Goal: Task Accomplishment & Management: Manage account settings

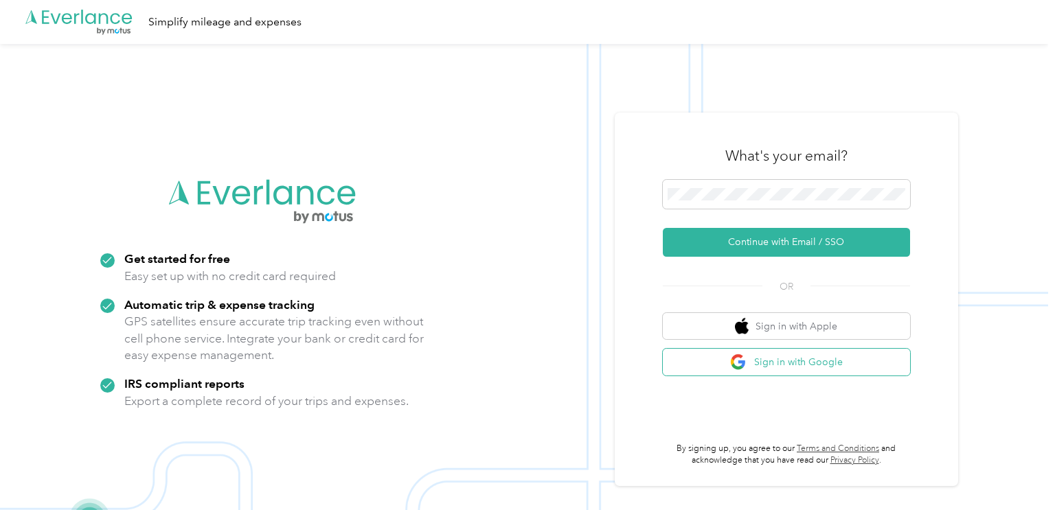
click at [761, 357] on button "Sign in with Google" at bounding box center [786, 362] width 247 height 27
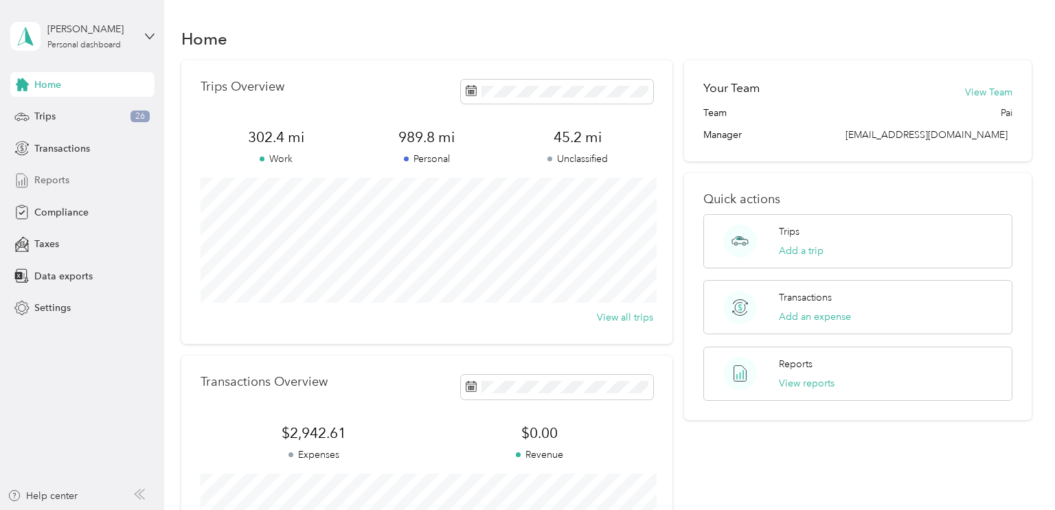
click at [80, 179] on div "Reports" at bounding box center [82, 180] width 144 height 25
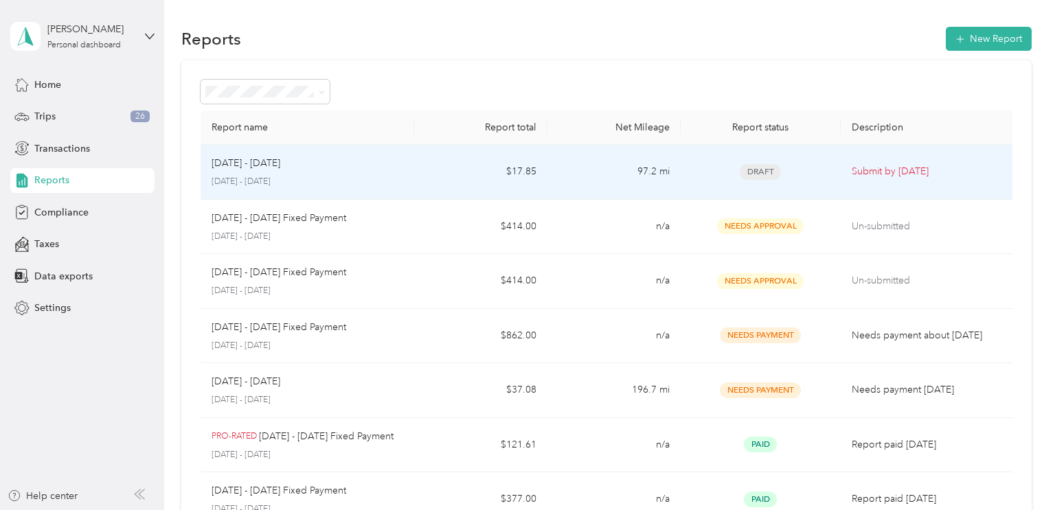
click at [463, 186] on td "$17.85" at bounding box center [480, 172] width 133 height 55
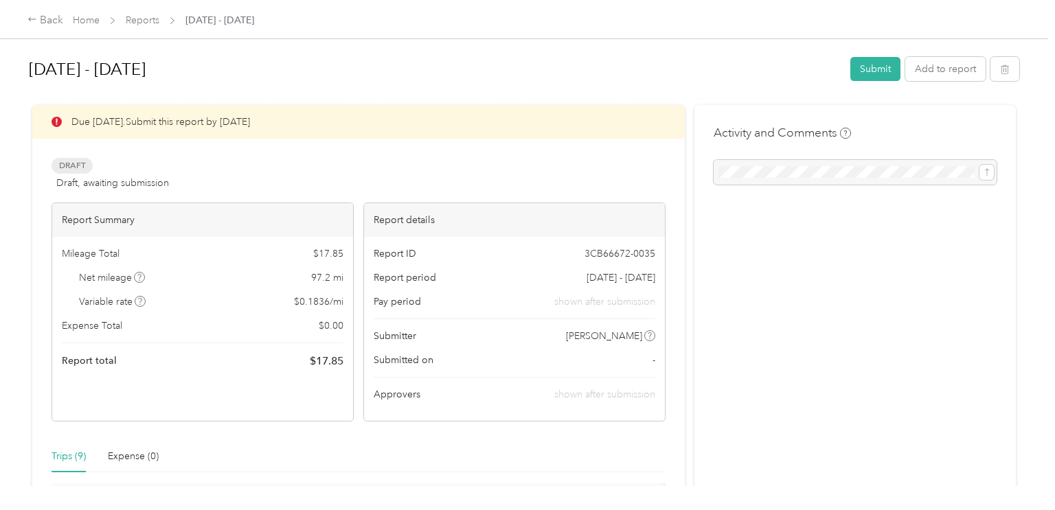
click at [153, 26] on span "Reports" at bounding box center [143, 20] width 34 height 14
click at [144, 20] on link "Reports" at bounding box center [143, 20] width 34 height 12
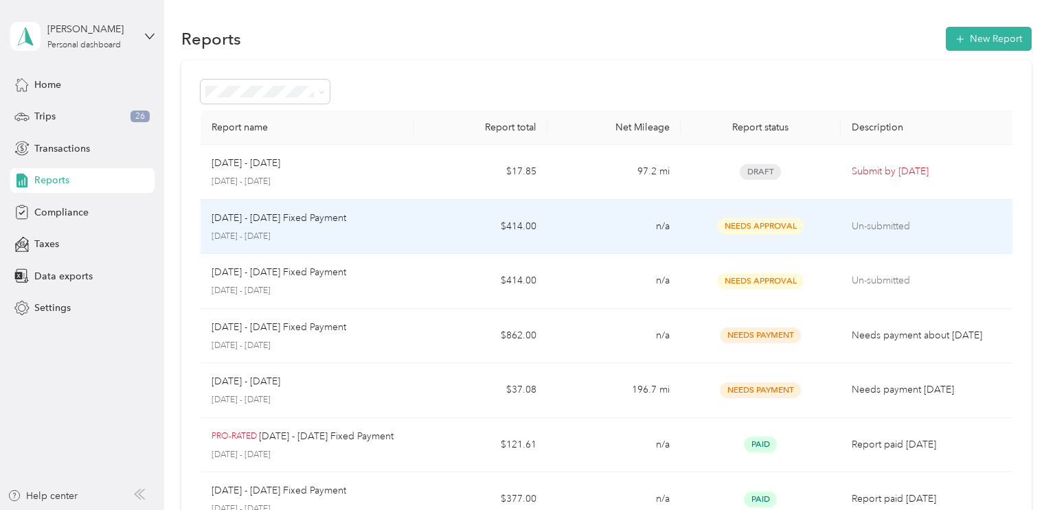
click at [380, 242] on p "[DATE] - [DATE]" at bounding box center [307, 237] width 192 height 12
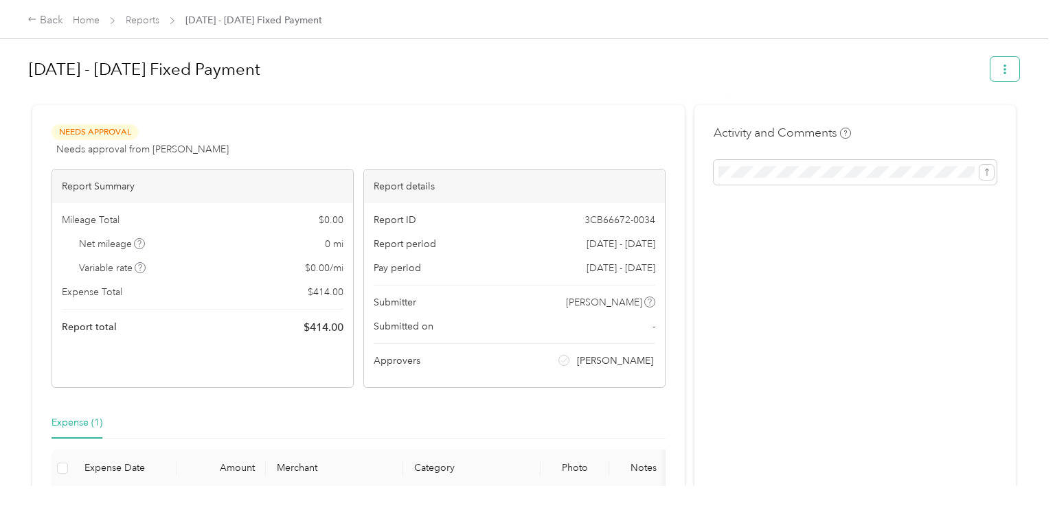
click at [1012, 76] on button "button" at bounding box center [1004, 69] width 29 height 24
click at [994, 113] on span "Download" at bounding box center [972, 119] width 45 height 14
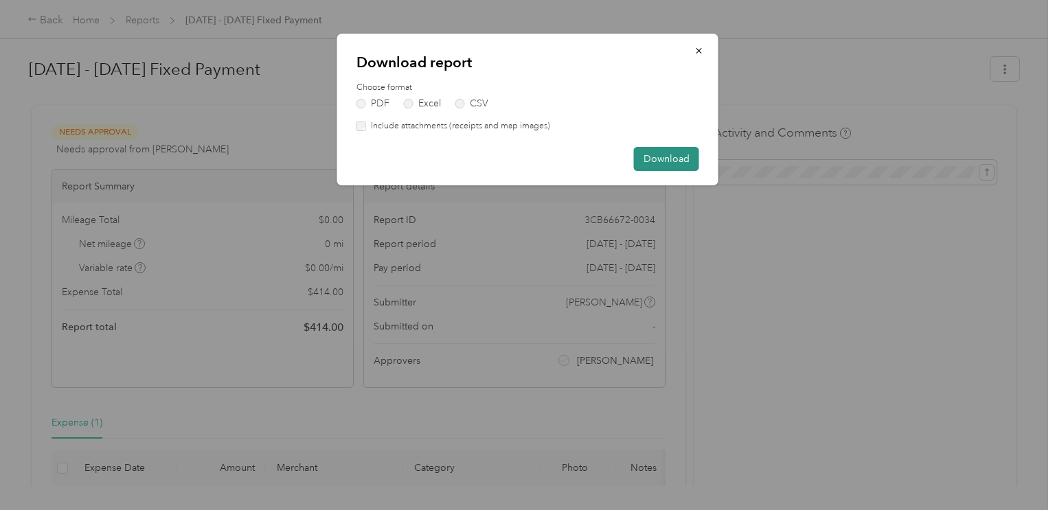
click at [662, 163] on button "Download" at bounding box center [666, 159] width 65 height 24
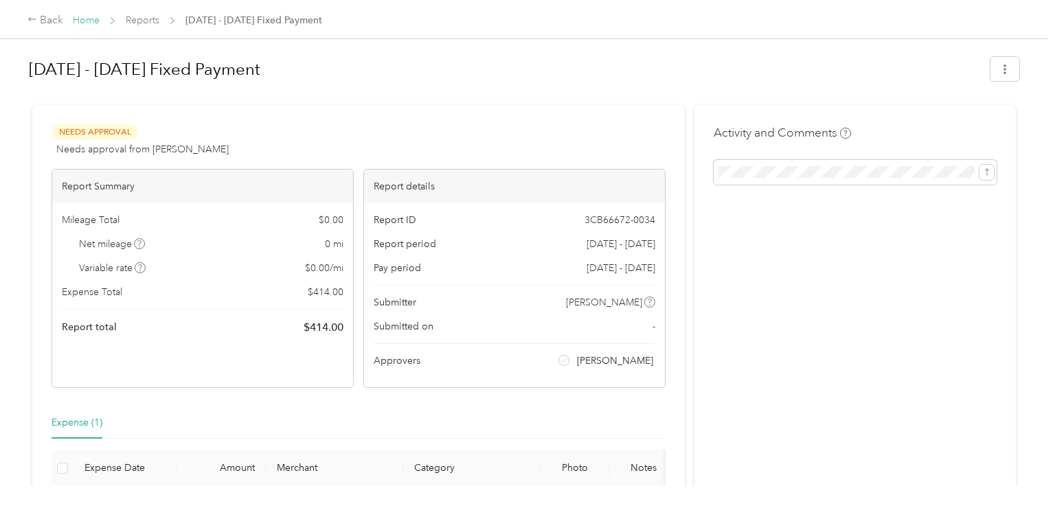
click at [93, 23] on link "Home" at bounding box center [86, 20] width 27 height 12
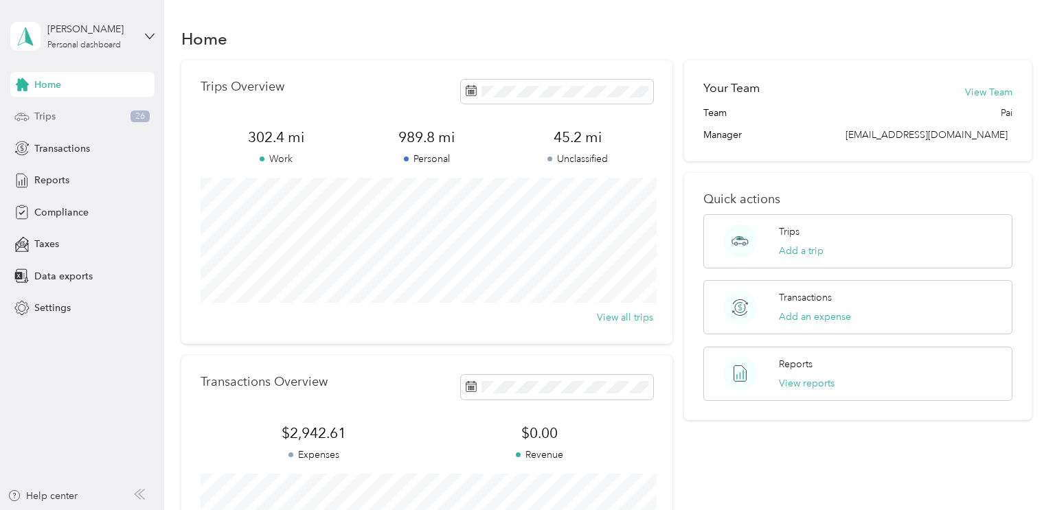
click at [102, 113] on div "Trips 26" at bounding box center [82, 116] width 144 height 25
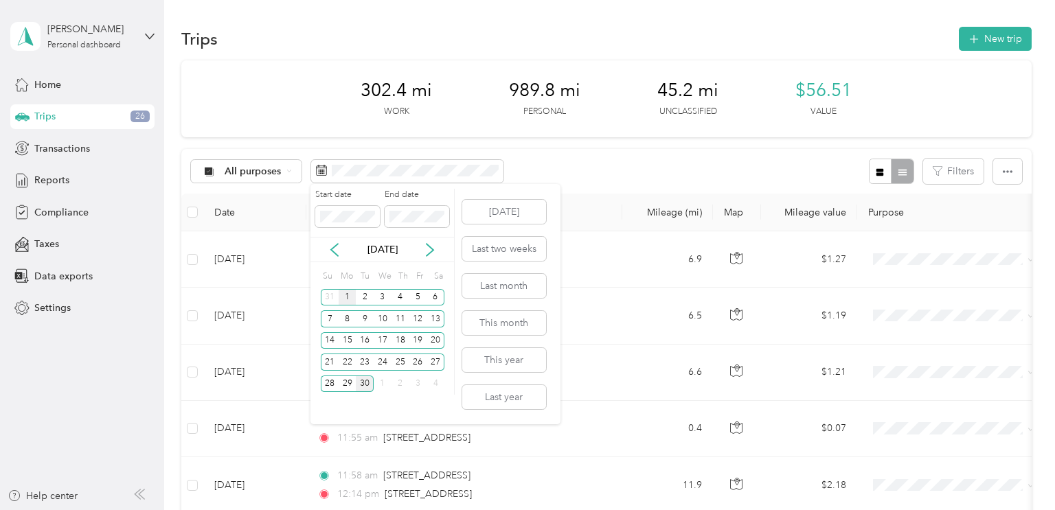
click at [341, 298] on div "1" at bounding box center [348, 297] width 18 height 17
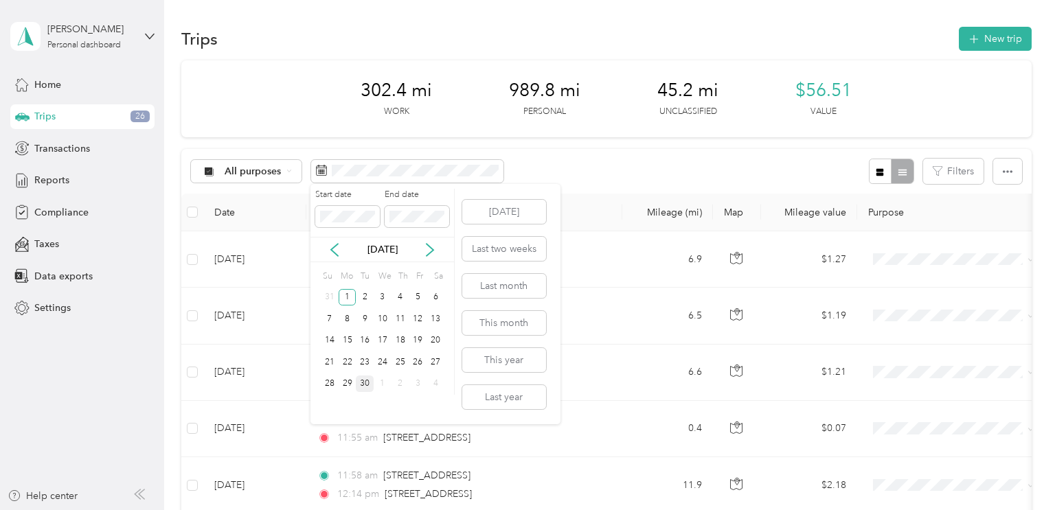
click at [365, 385] on div "30" at bounding box center [365, 384] width 18 height 17
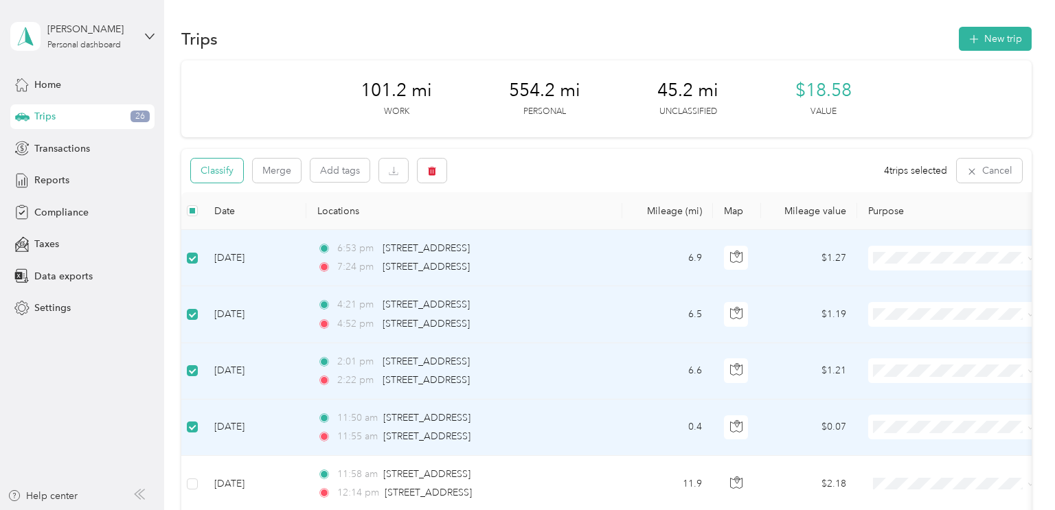
click at [231, 164] on button "Classify" at bounding box center [217, 171] width 52 height 24
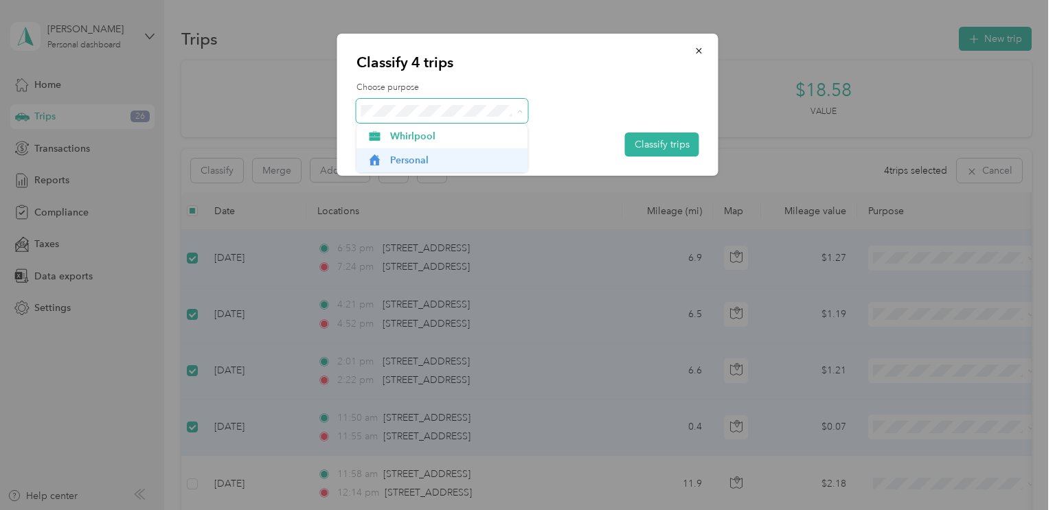
click at [428, 154] on span "Personal" at bounding box center [454, 160] width 128 height 14
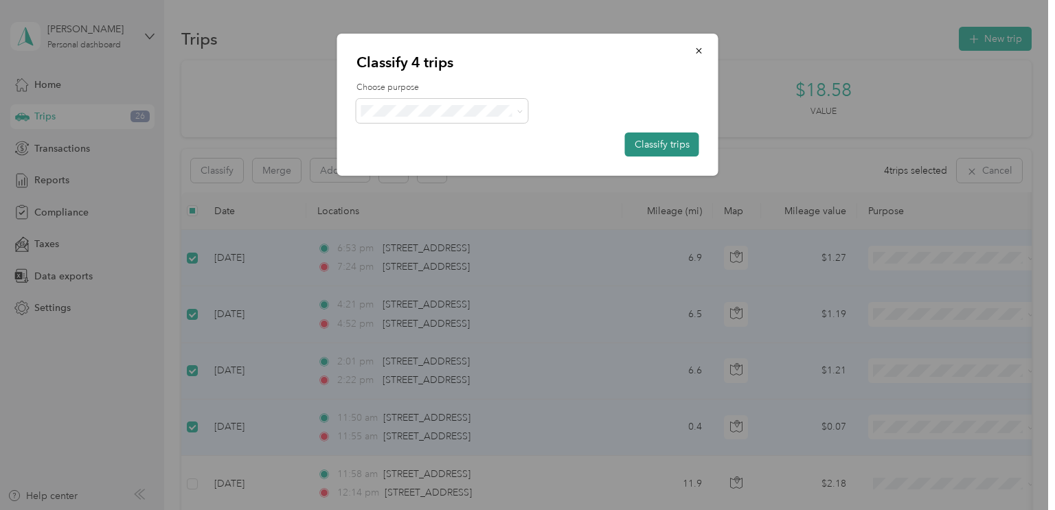
click at [669, 137] on button "Classify trips" at bounding box center [662, 145] width 74 height 24
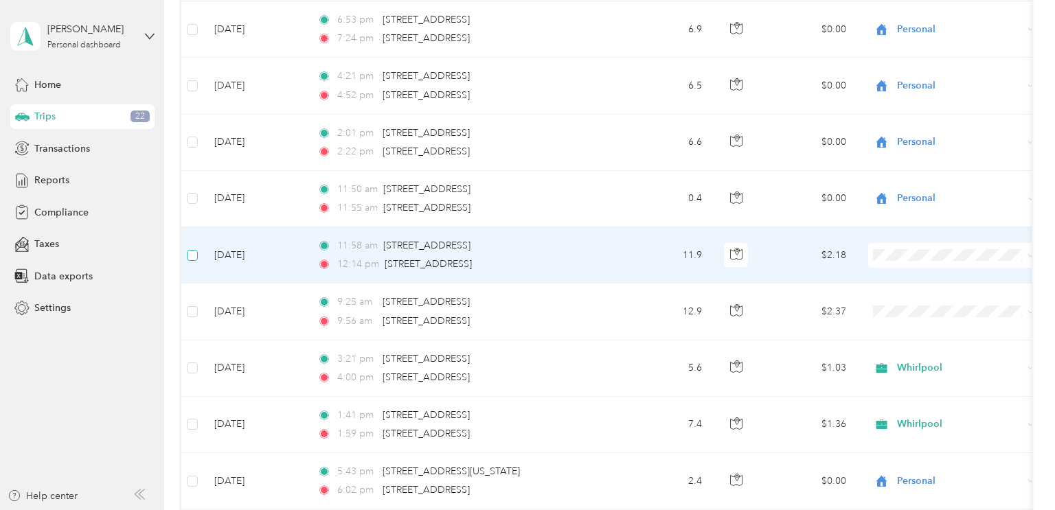
scroll to position [229, 0]
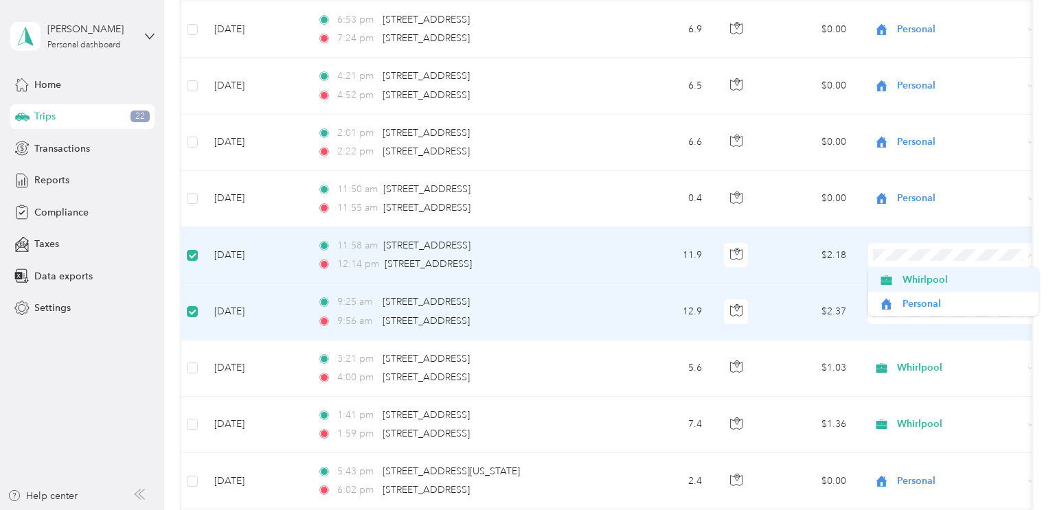
click at [904, 286] on span "Whirlpool" at bounding box center [965, 280] width 127 height 14
click at [902, 332] on span "Whirlpool" at bounding box center [965, 336] width 127 height 14
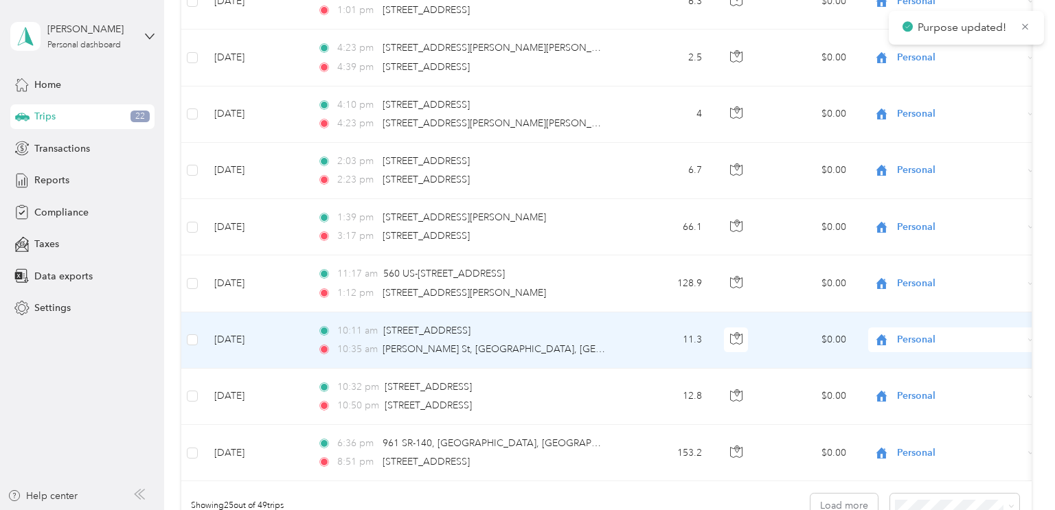
scroll to position [0, 0]
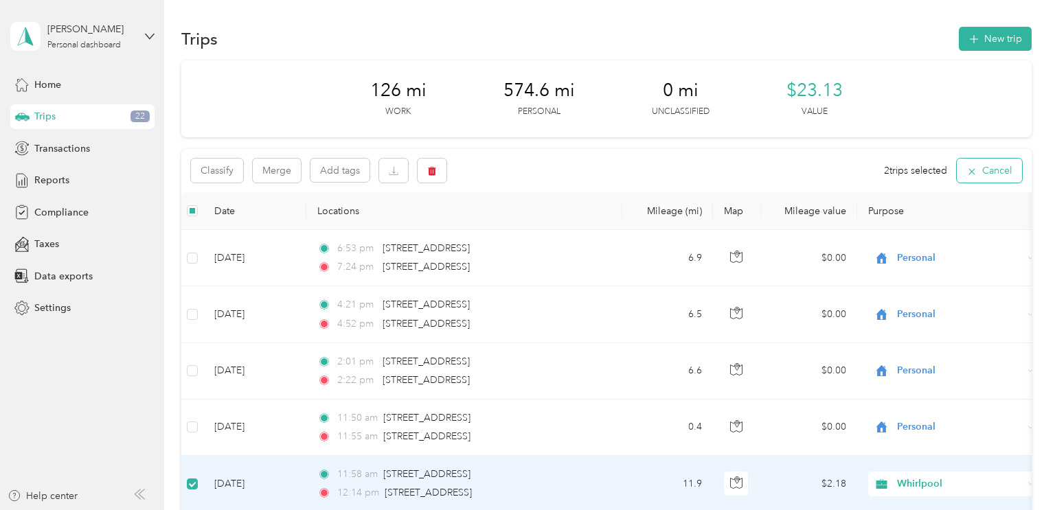
click at [1000, 174] on button "Cancel" at bounding box center [989, 171] width 65 height 24
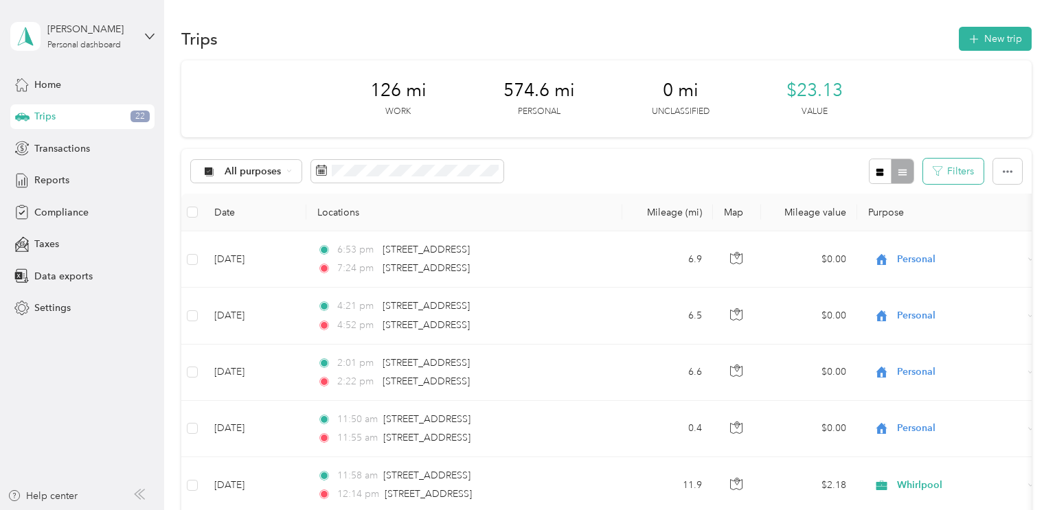
click at [951, 172] on button "Filters" at bounding box center [953, 171] width 60 height 25
click at [954, 175] on button "Filters" at bounding box center [953, 171] width 60 height 25
click at [816, 155] on div "All purposes Filters" at bounding box center [606, 171] width 850 height 45
click at [272, 181] on div "All purposes" at bounding box center [246, 171] width 111 height 23
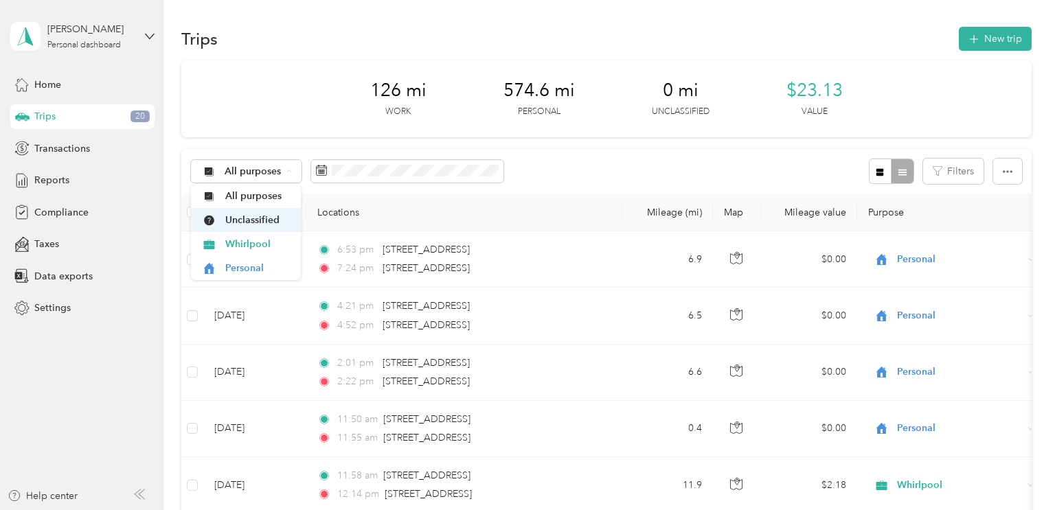
click at [264, 227] on li "Unclassified" at bounding box center [246, 220] width 110 height 24
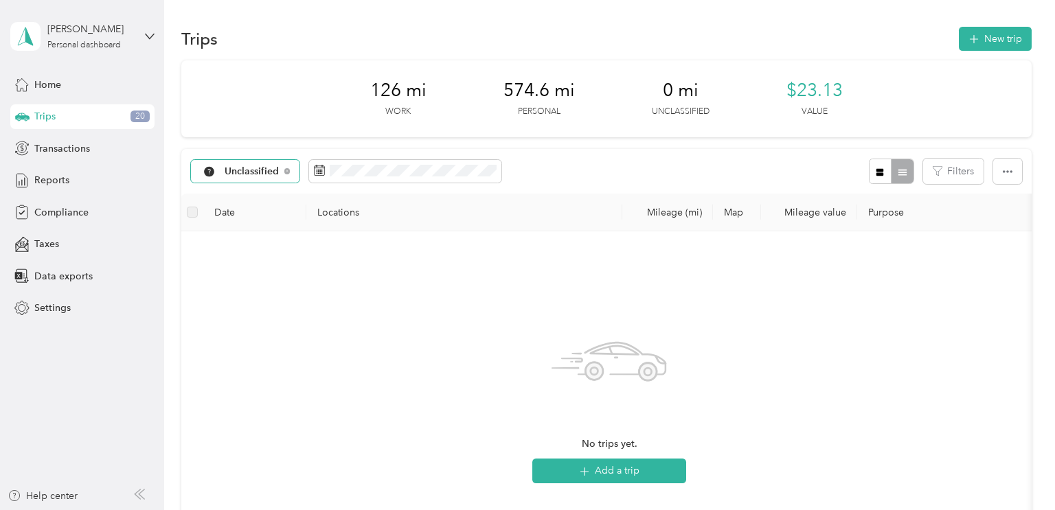
click at [277, 164] on div "Unclassified" at bounding box center [245, 171] width 109 height 23
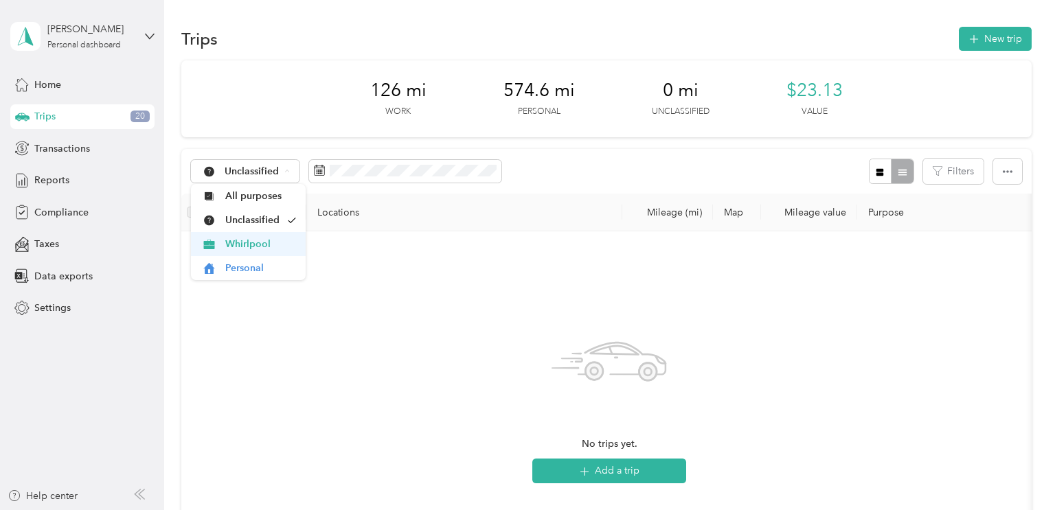
click at [241, 240] on span "Whirlpool" at bounding box center [260, 244] width 71 height 14
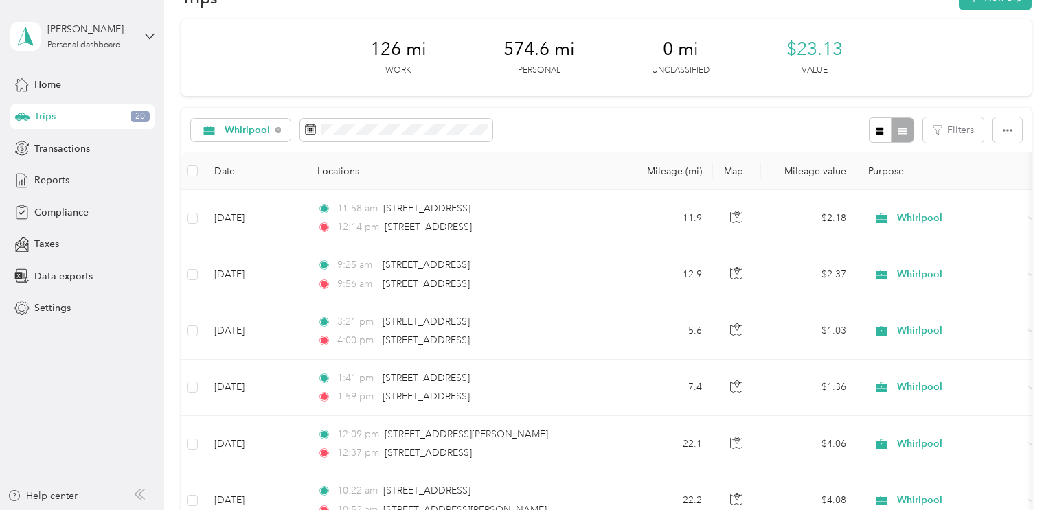
scroll to position [35, 0]
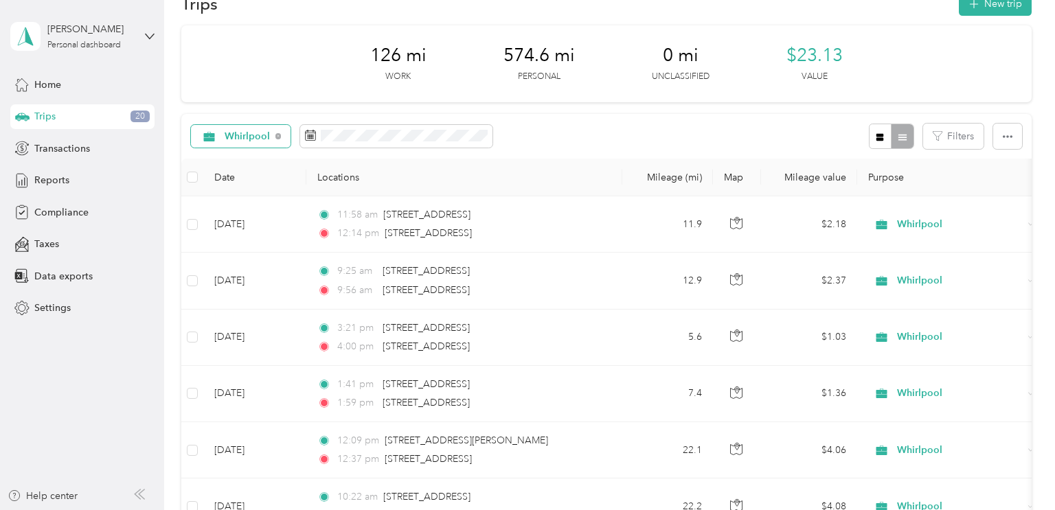
click at [226, 135] on span "Whirlpool" at bounding box center [248, 137] width 46 height 10
click at [242, 238] on span "Personal" at bounding box center [256, 233] width 62 height 14
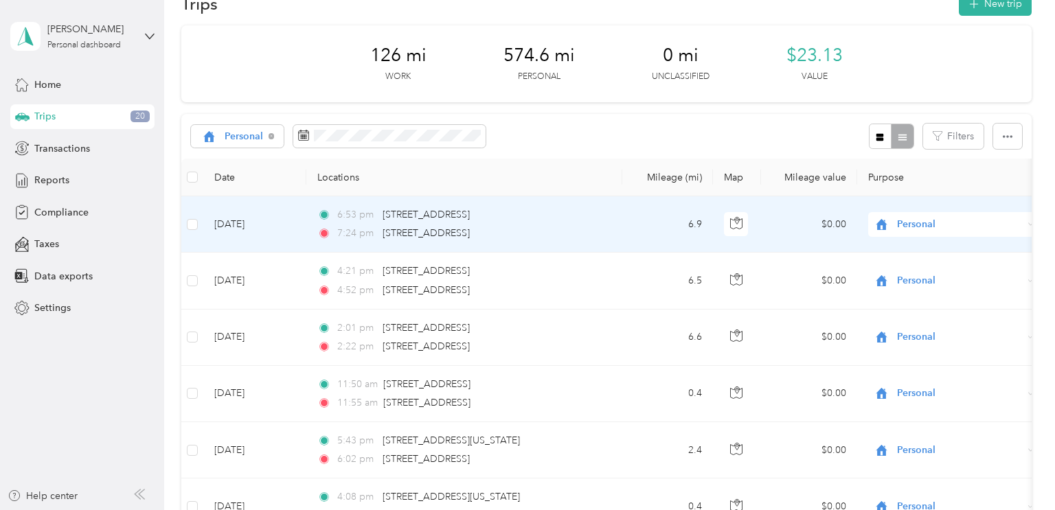
click at [922, 228] on span "Personal" at bounding box center [960, 224] width 126 height 15
click at [927, 254] on span "Whirlpool" at bounding box center [965, 249] width 127 height 14
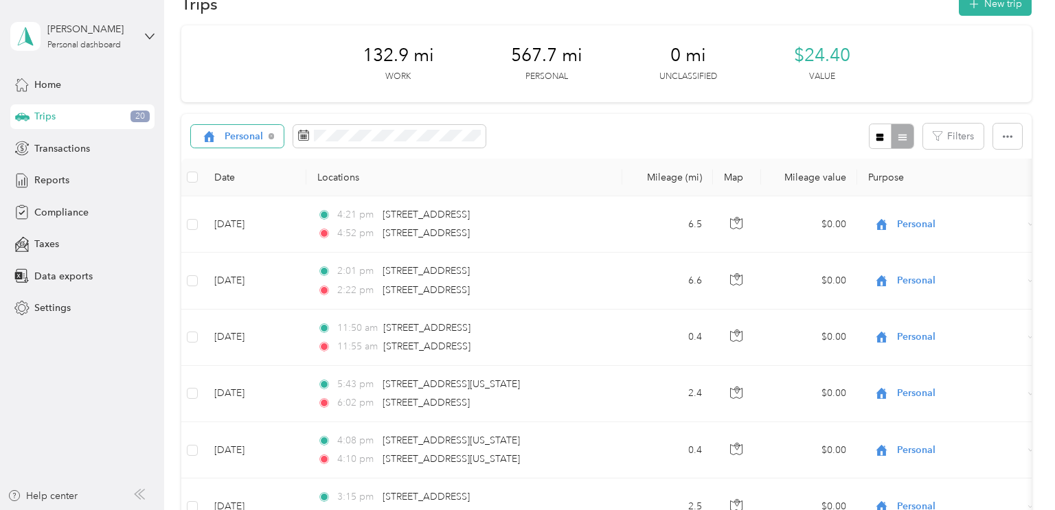
click at [217, 137] on icon at bounding box center [209, 136] width 17 height 11
click at [255, 214] on span "Whirlpool" at bounding box center [253, 209] width 56 height 14
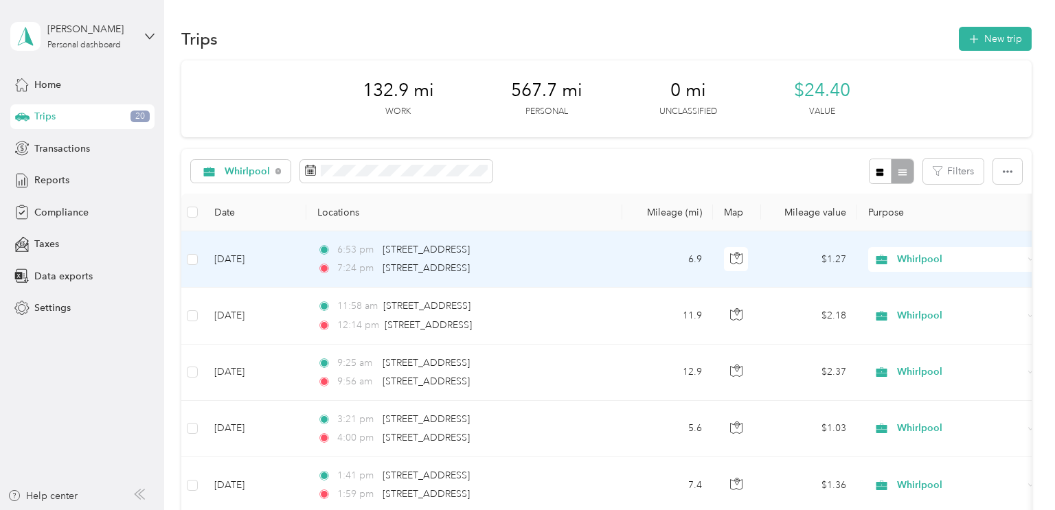
click at [912, 268] on div "Whirlpool" at bounding box center [953, 259] width 170 height 25
click at [913, 301] on span "Personal" at bounding box center [965, 308] width 127 height 14
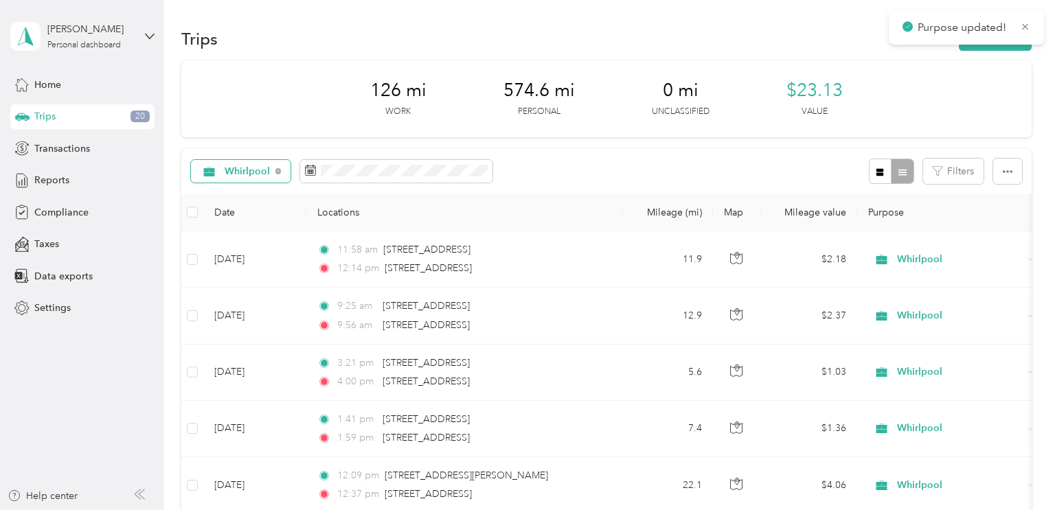
click at [254, 167] on span "Whirlpool" at bounding box center [248, 172] width 46 height 10
click at [249, 197] on span "All purposes" at bounding box center [256, 196] width 62 height 14
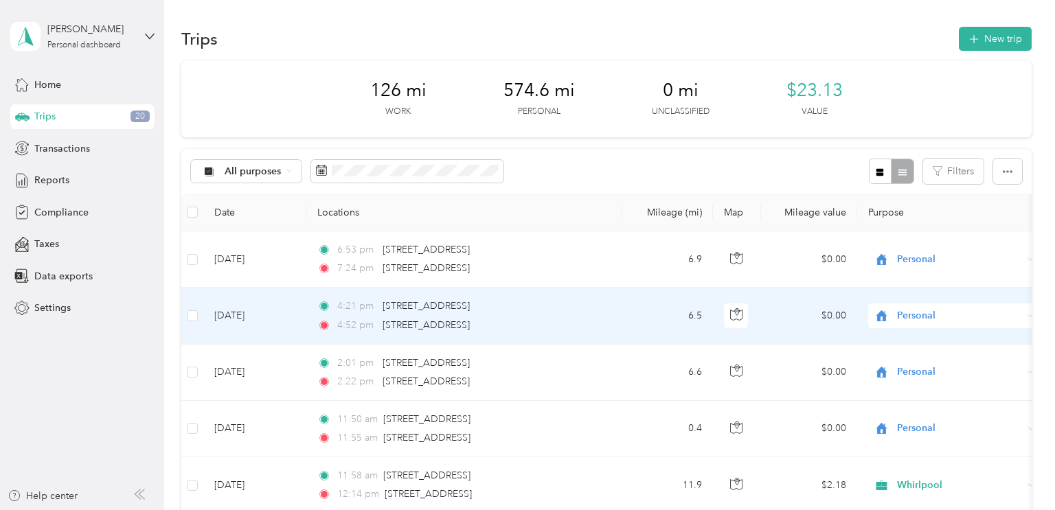
click at [910, 314] on span "Personal" at bounding box center [960, 315] width 126 height 15
click at [906, 346] on span "Whirlpool" at bounding box center [965, 341] width 127 height 14
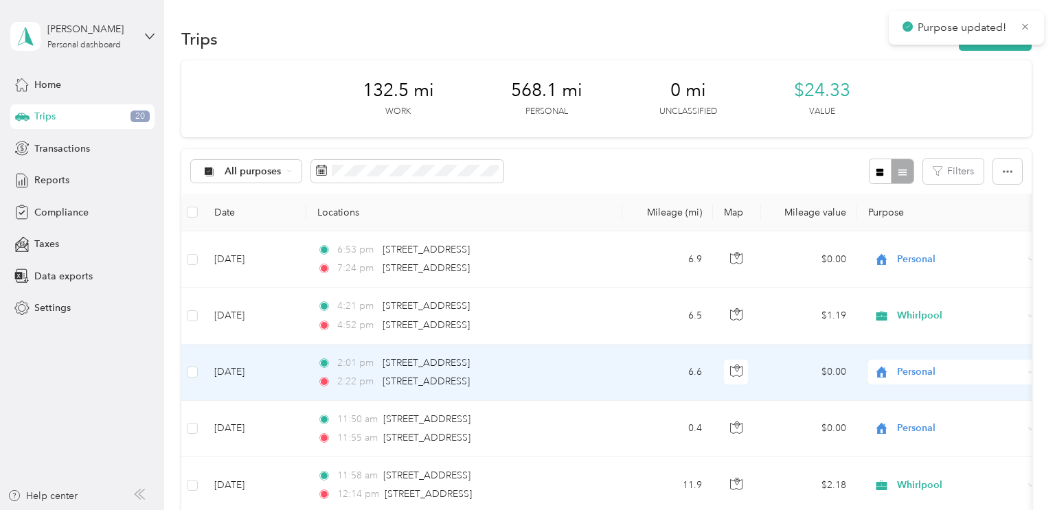
click at [916, 369] on span "Personal" at bounding box center [960, 372] width 126 height 15
click at [907, 400] on span "Whirlpool" at bounding box center [965, 397] width 127 height 14
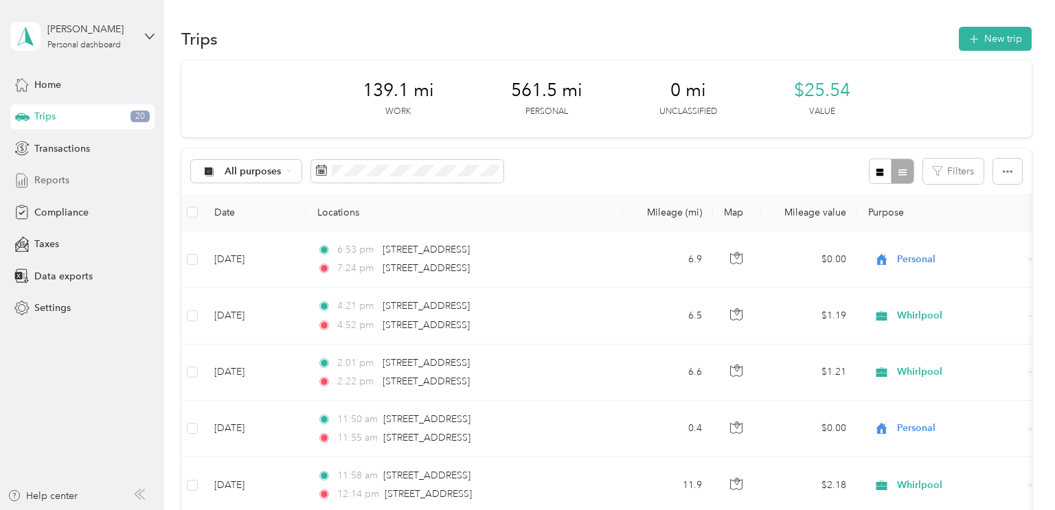
click at [70, 179] on div "Reports" at bounding box center [82, 180] width 144 height 25
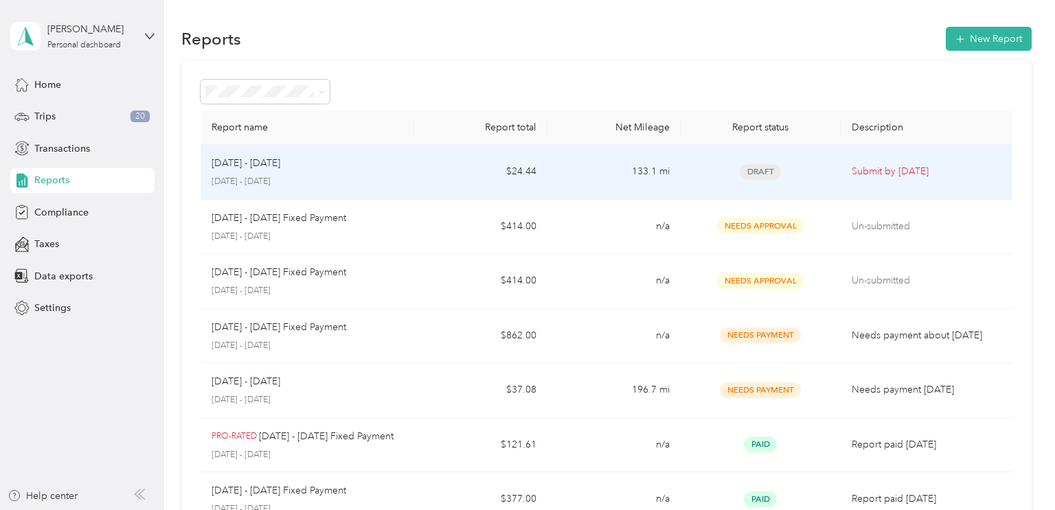
click at [400, 157] on div "[DATE] - [DATE]" at bounding box center [307, 163] width 192 height 15
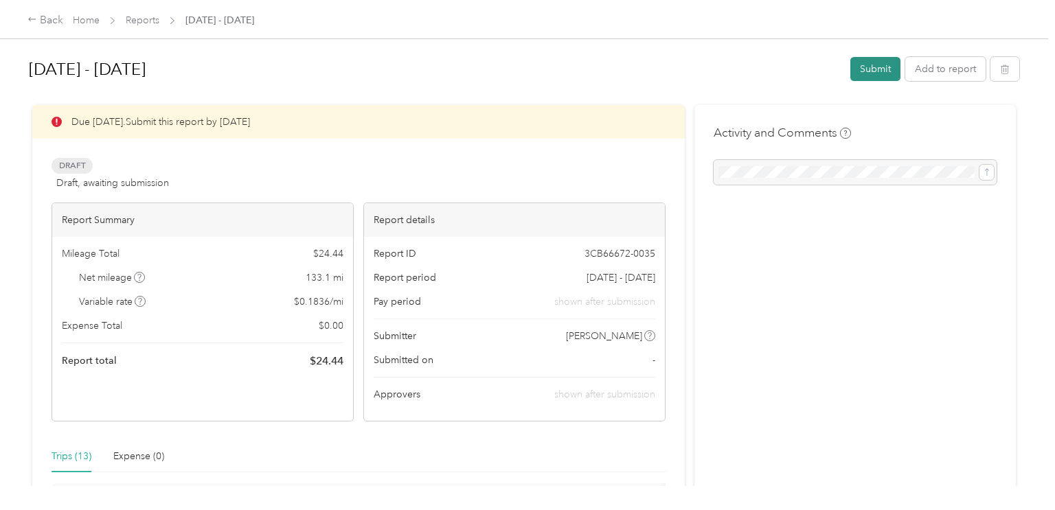
click at [878, 68] on button "Submit" at bounding box center [875, 69] width 50 height 24
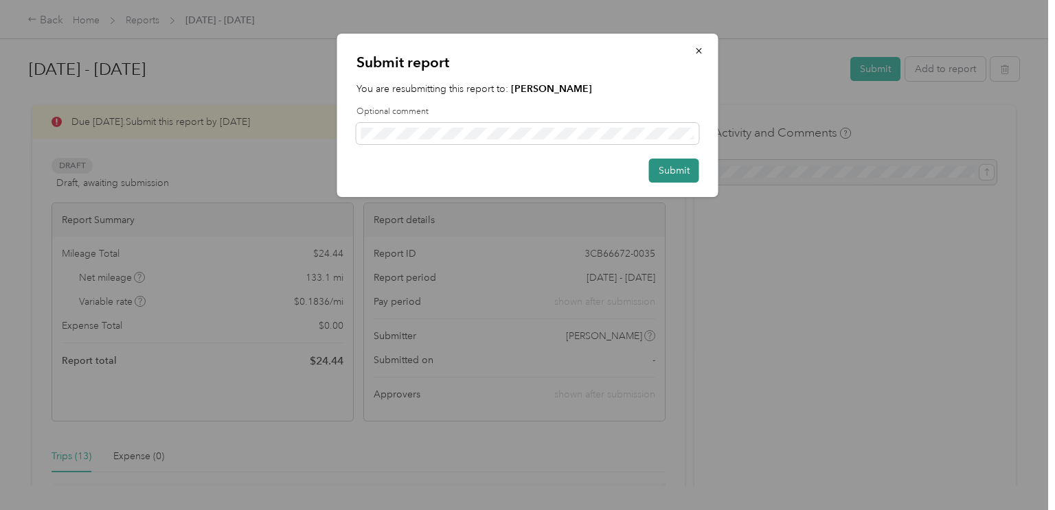
click at [677, 174] on button "Submit" at bounding box center [674, 171] width 50 height 24
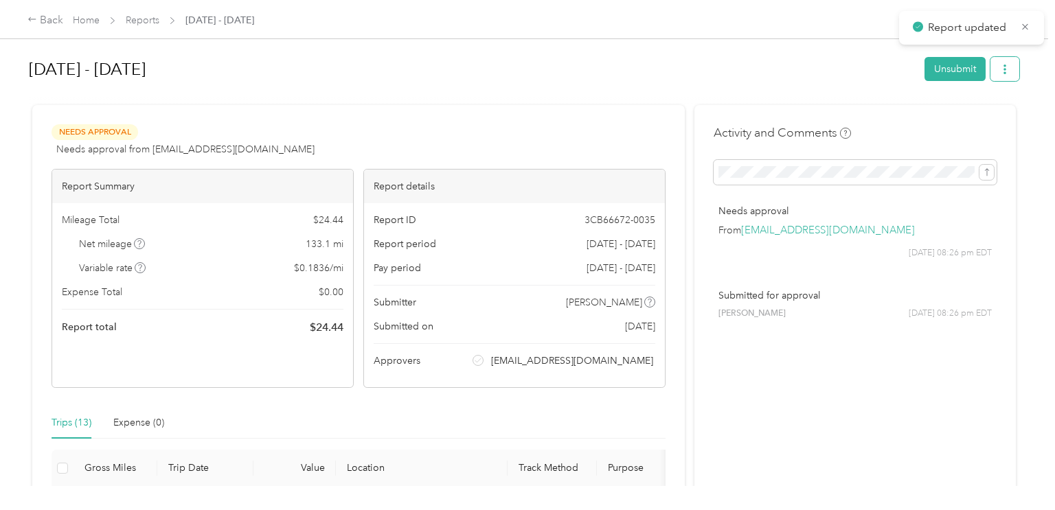
click at [1009, 73] on icon "button" at bounding box center [1005, 70] width 10 height 10
click at [972, 117] on span "Download" at bounding box center [972, 119] width 45 height 14
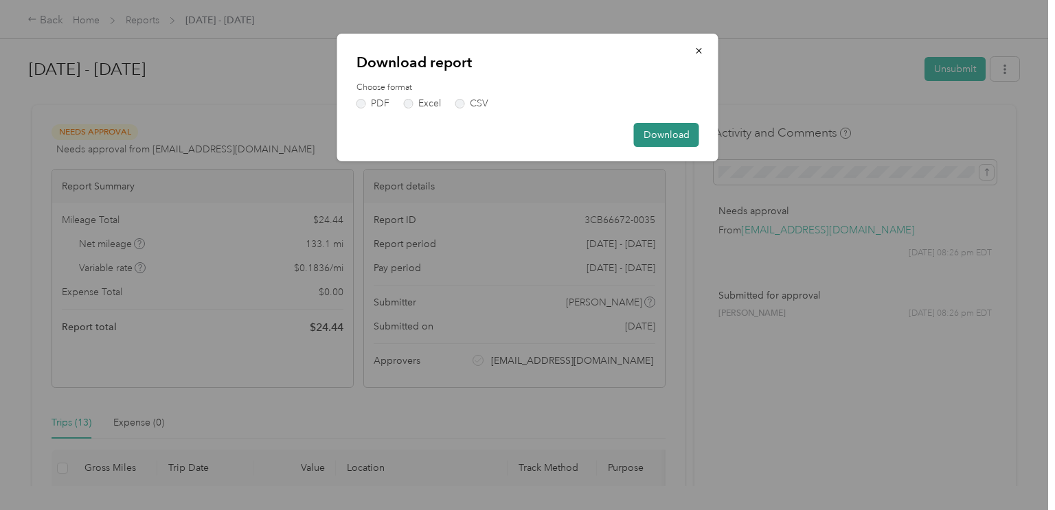
click at [668, 123] on button "Download" at bounding box center [666, 135] width 65 height 24
